Goal: Information Seeking & Learning: Learn about a topic

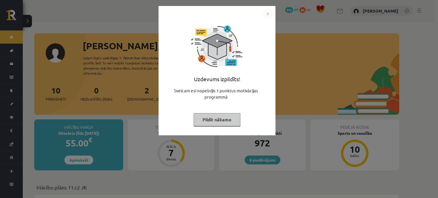
click at [220, 125] on button "Pildīt nākamo" at bounding box center [216, 119] width 47 height 13
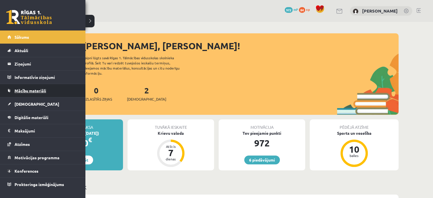
click at [33, 91] on span "Mācību materiāli" at bounding box center [31, 90] width 32 height 5
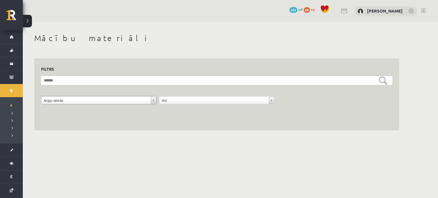
click at [120, 141] on div "**********" at bounding box center [216, 82] width 387 height 120
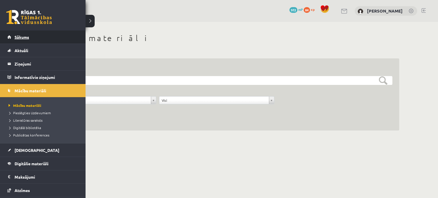
click at [17, 39] on link "Sākums" at bounding box center [42, 36] width 71 height 13
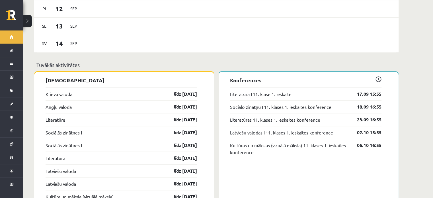
scroll to position [409, 0]
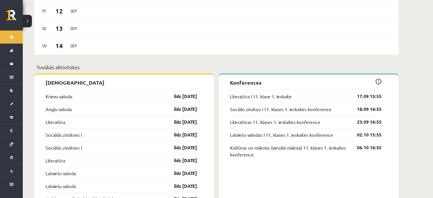
click at [27, 17] on button at bounding box center [27, 21] width 9 height 13
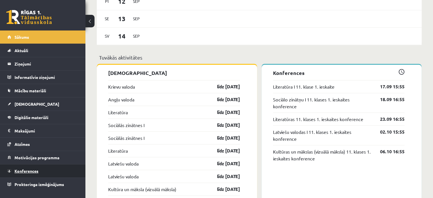
click at [32, 168] on link "Konferences" at bounding box center [42, 170] width 71 height 13
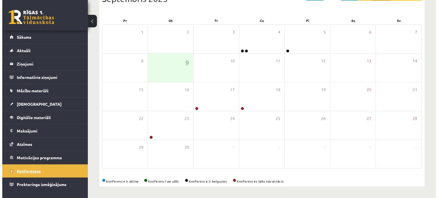
scroll to position [74, 0]
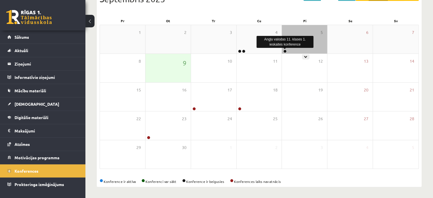
click at [284, 51] on link at bounding box center [284, 51] width 3 height 3
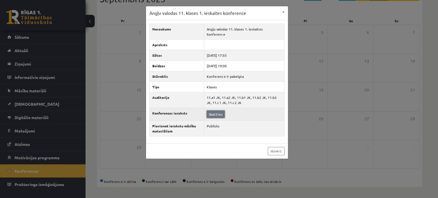
click at [214, 111] on link "Skatīties" at bounding box center [216, 114] width 18 height 7
